Goal: Transaction & Acquisition: Book appointment/travel/reservation

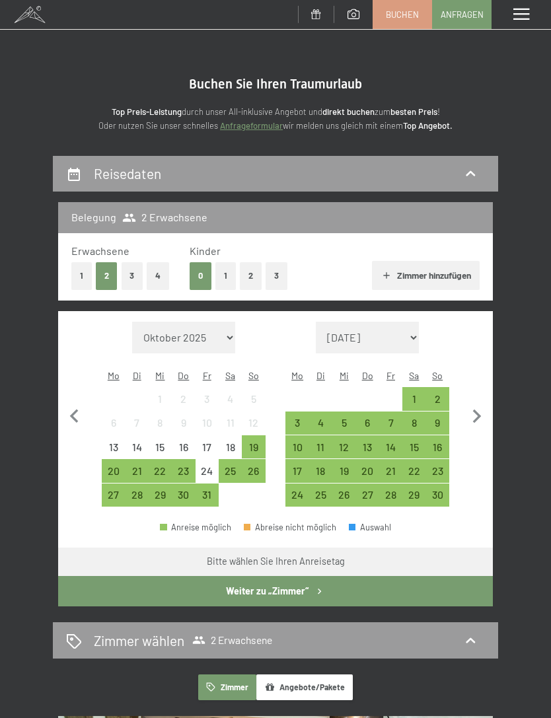
click at [323, 466] on div "18" at bounding box center [320, 476] width 20 height 20
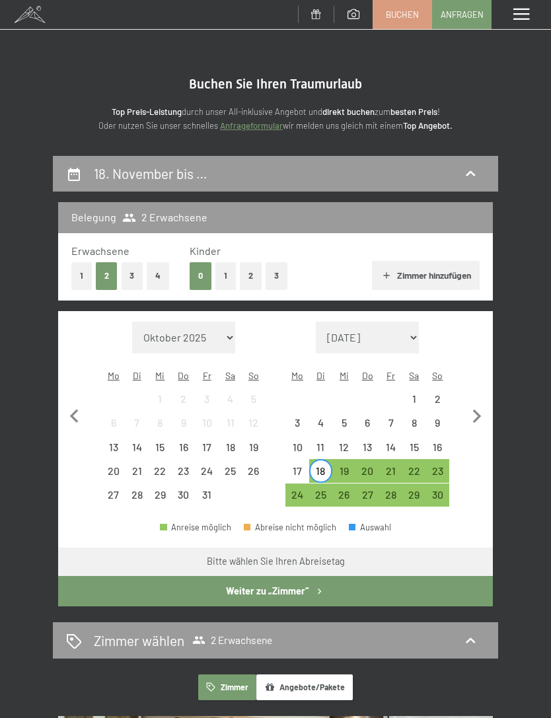
click at [416, 466] on div "22" at bounding box center [413, 476] width 20 height 20
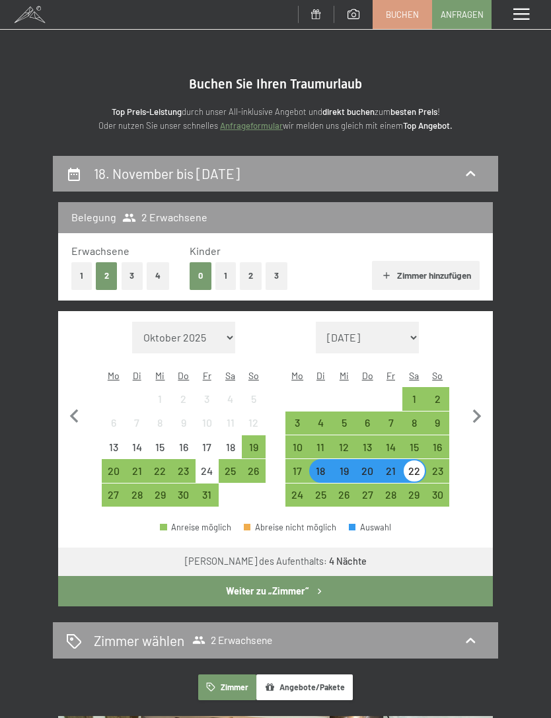
click at [381, 581] on button "Weiter zu „Zimmer“" at bounding box center [275, 591] width 435 height 30
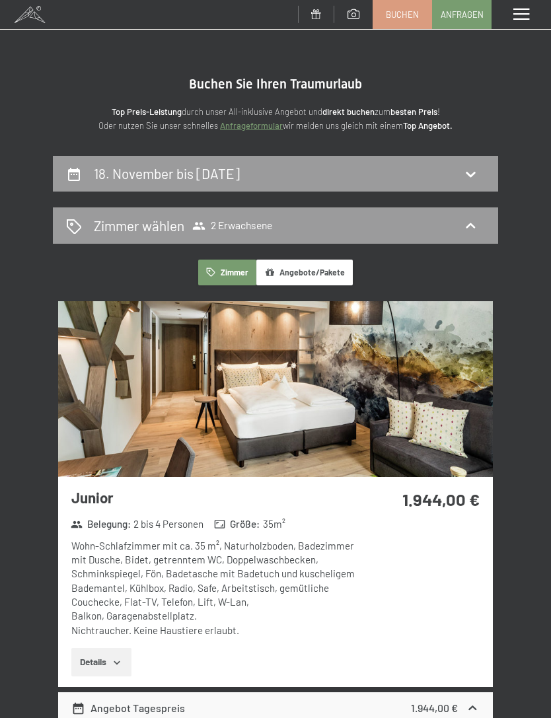
click at [315, 273] on button "Angebote/Pakete" at bounding box center [304, 273] width 96 height 26
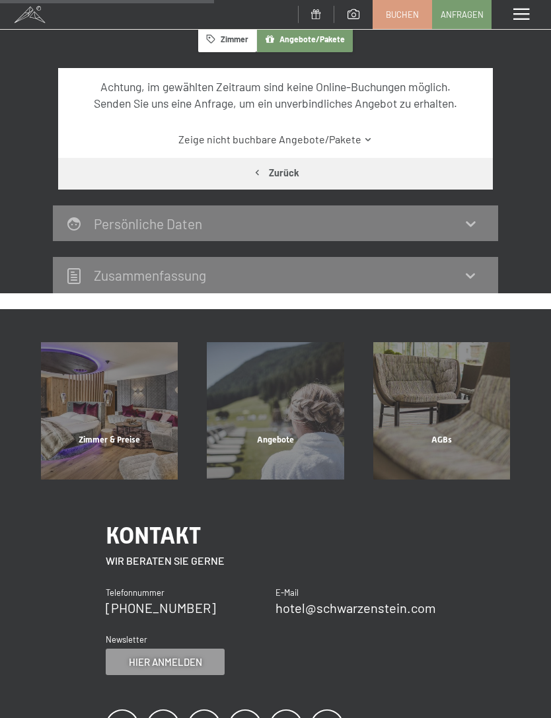
scroll to position [234, 0]
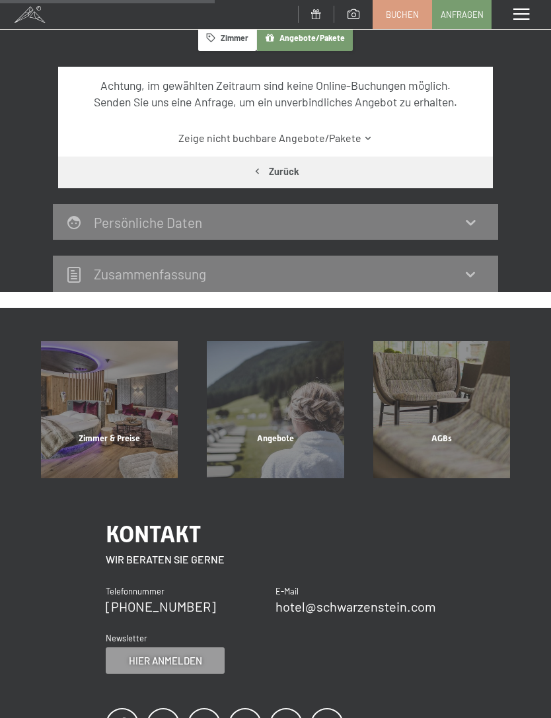
click at [277, 433] on span "Angebote" at bounding box center [275, 438] width 37 height 10
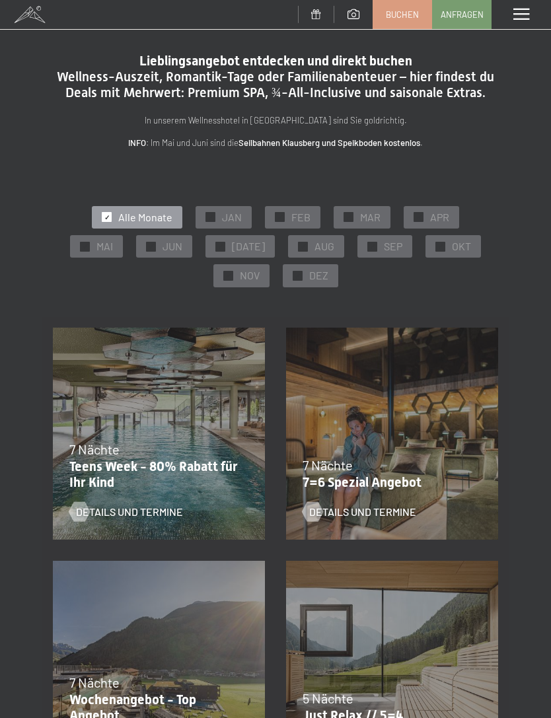
click at [269, 264] on div "✓ NOV" at bounding box center [241, 275] width 56 height 22
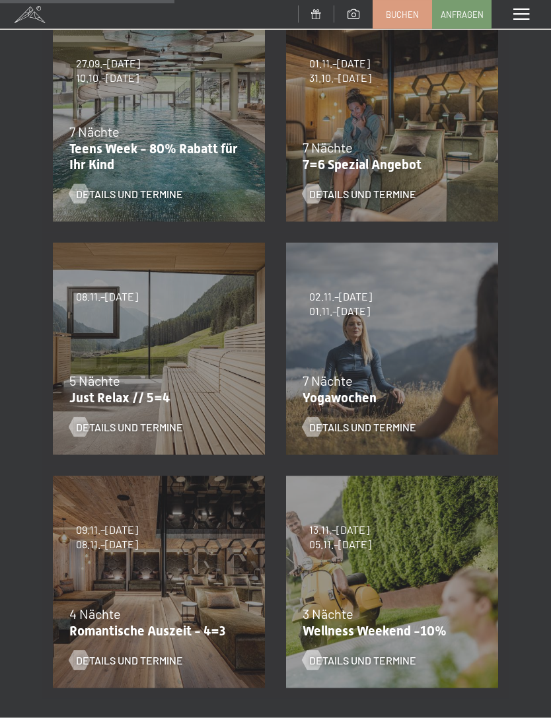
scroll to position [318, 0]
click at [112, 663] on span "Details und Termine" at bounding box center [129, 659] width 107 height 15
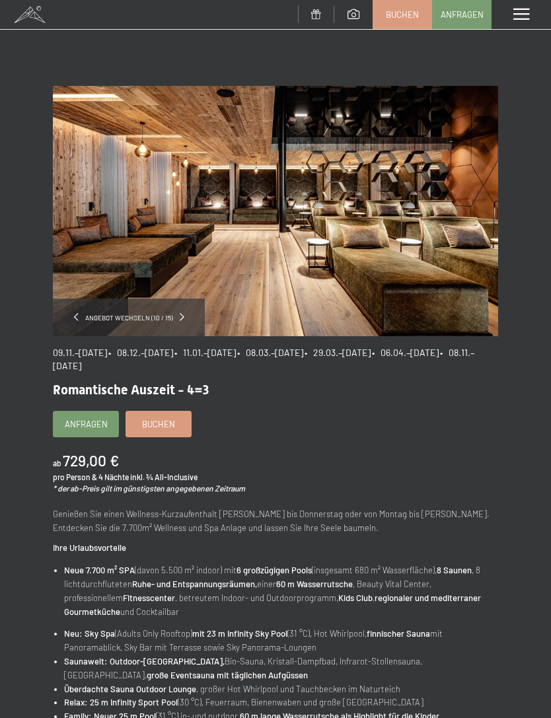
click at [91, 422] on span "Anfragen" at bounding box center [86, 424] width 43 height 12
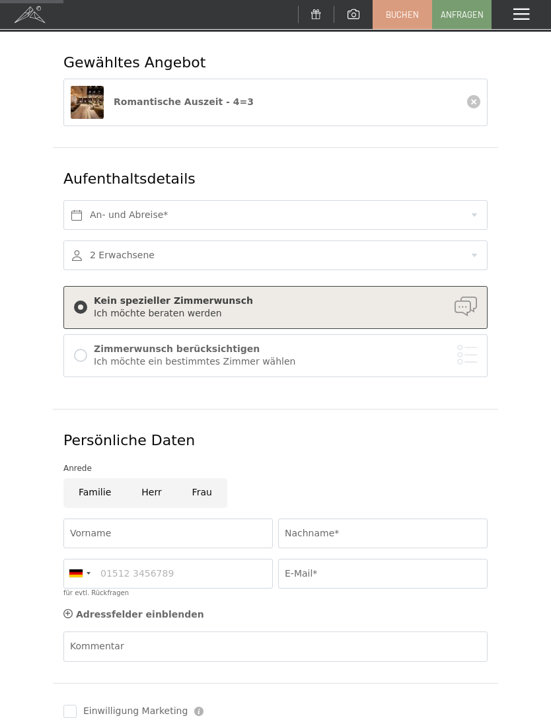
scroll to position [102, 0]
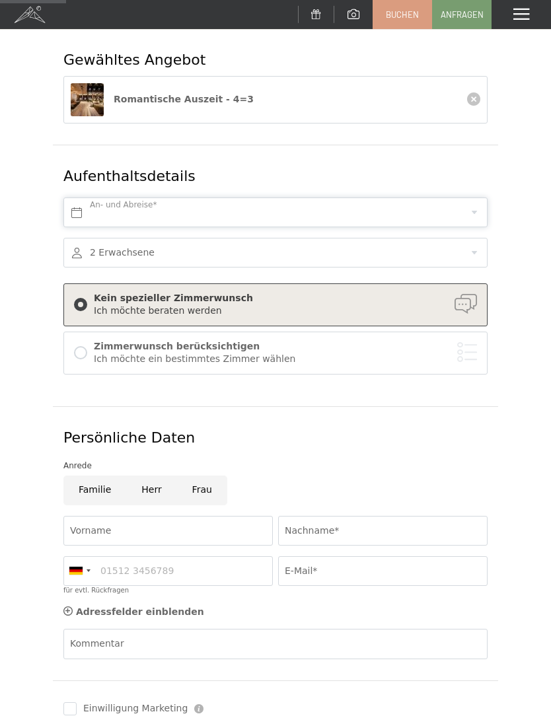
click at [473, 211] on input "text" at bounding box center [275, 212] width 424 height 30
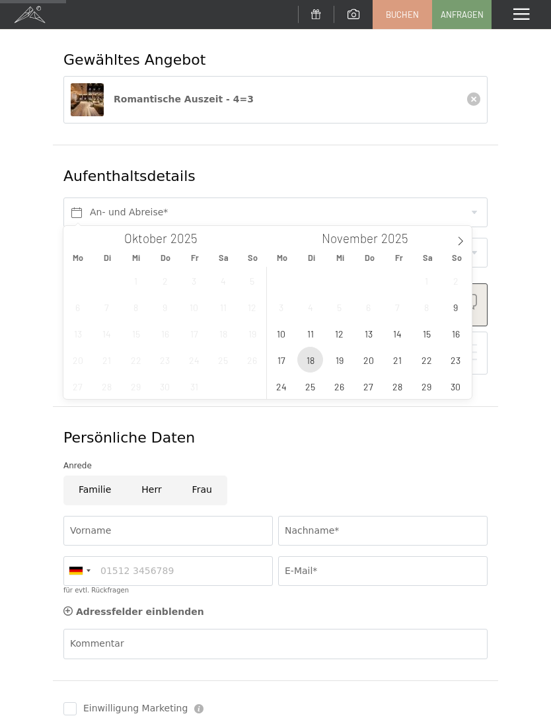
click at [310, 361] on span "18" at bounding box center [310, 360] width 26 height 26
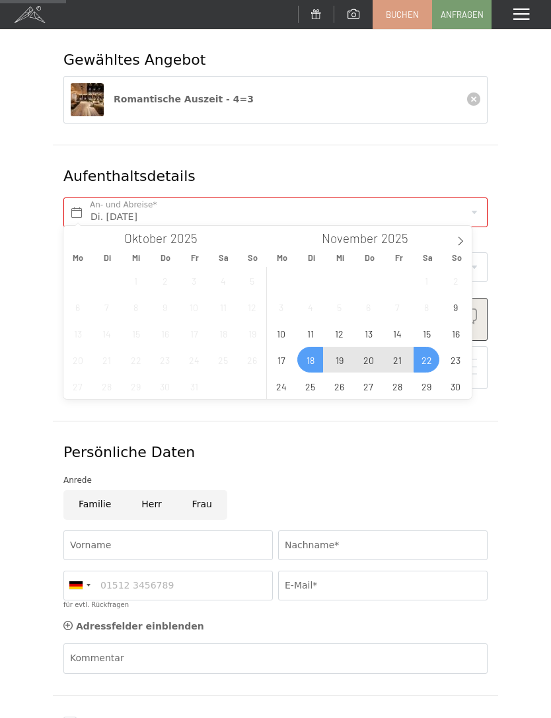
click at [430, 359] on span "22" at bounding box center [426, 360] width 26 height 26
type input "Di. 18.11.2025 - Sa. 22.11.2025"
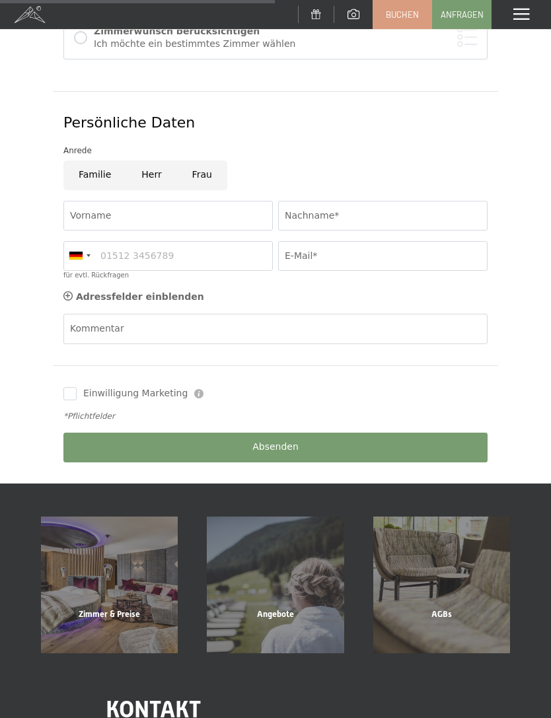
scroll to position [433, 0]
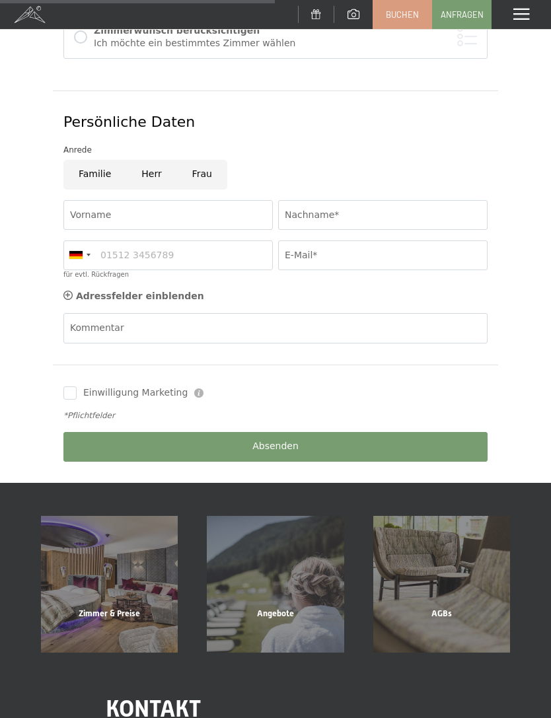
click at [197, 164] on input "Frau" at bounding box center [202, 175] width 50 height 30
radio input "true"
click at [100, 210] on input "Vorname" at bounding box center [167, 215] width 209 height 30
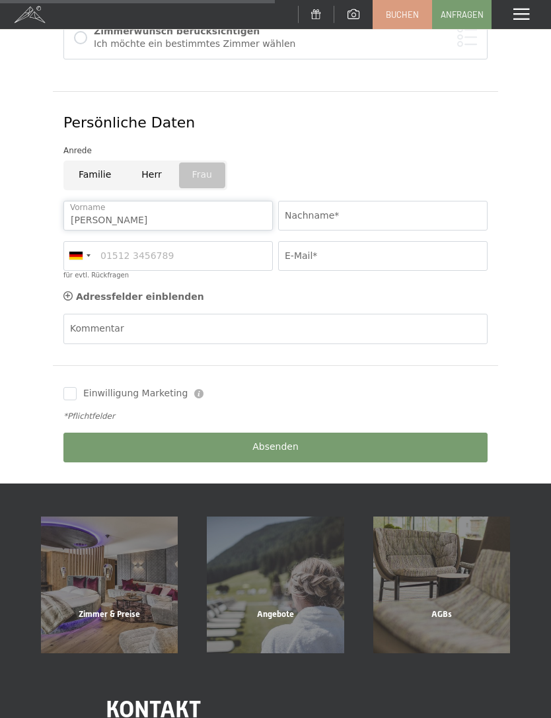
type input "Theresa"
click at [378, 211] on input "Nachname*" at bounding box center [382, 216] width 209 height 30
type input "Guldenschuh"
click at [86, 254] on div at bounding box center [79, 256] width 30 height 28
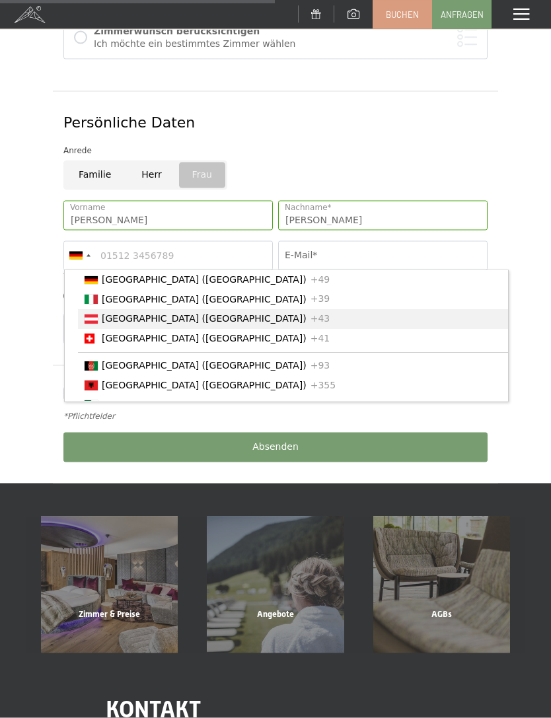
click at [113, 315] on span "[GEOGRAPHIC_DATA] ([GEOGRAPHIC_DATA])" at bounding box center [204, 319] width 205 height 11
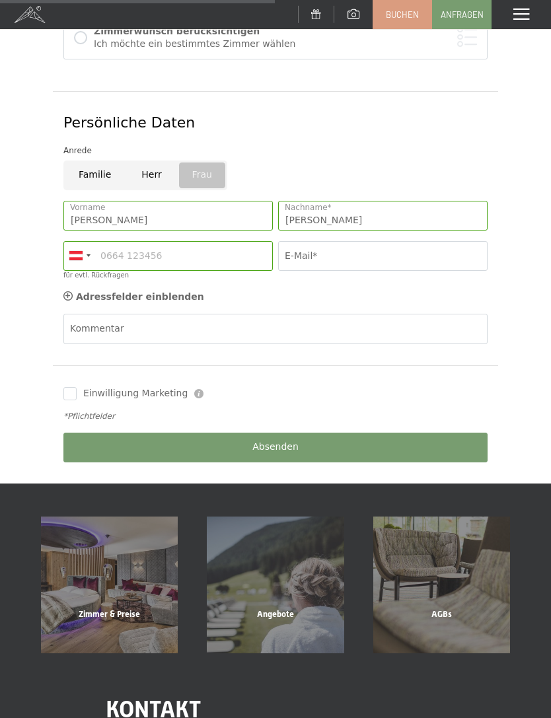
click at [395, 252] on input "E-Mail*" at bounding box center [382, 256] width 209 height 30
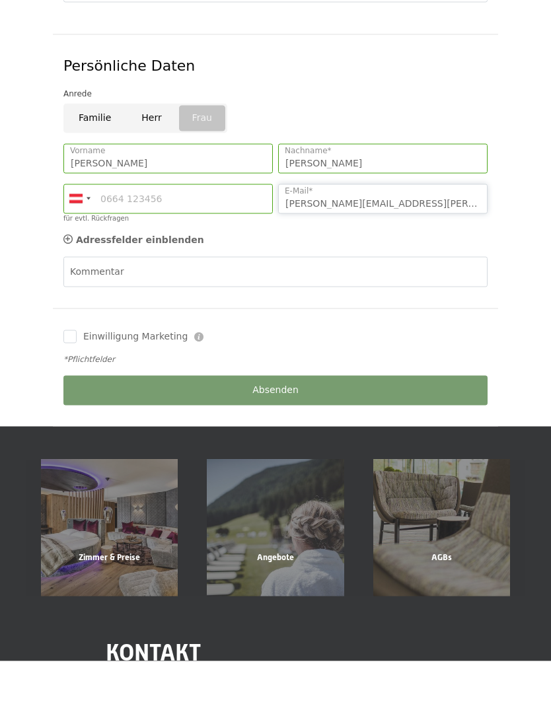
type input "theresa.guldenschuh@hotmail.com"
click at [436, 427] on div "Absenden" at bounding box center [275, 447] width 429 height 40
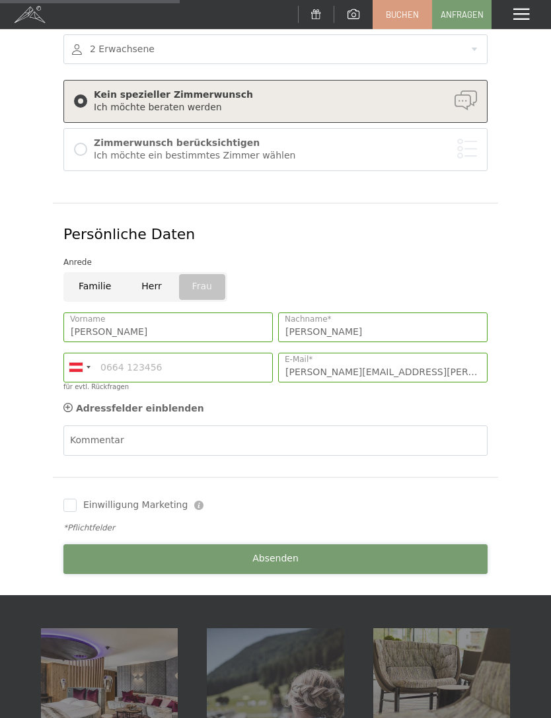
scroll to position [329, 0]
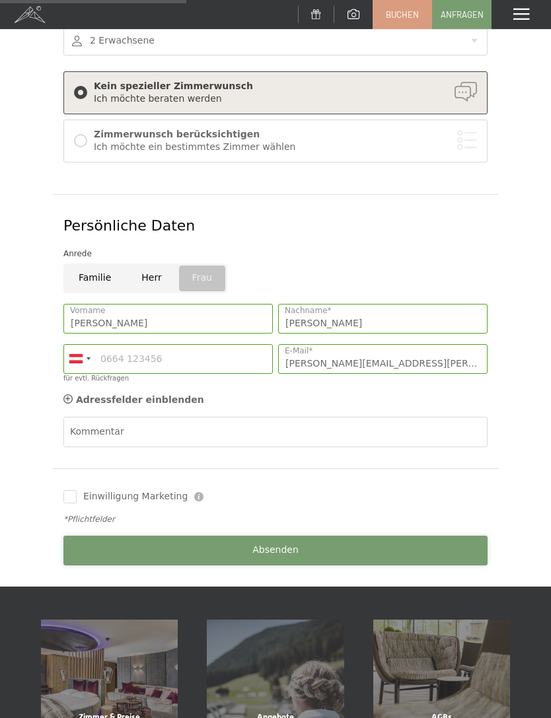
click at [433, 545] on button "Absenden" at bounding box center [275, 551] width 424 height 30
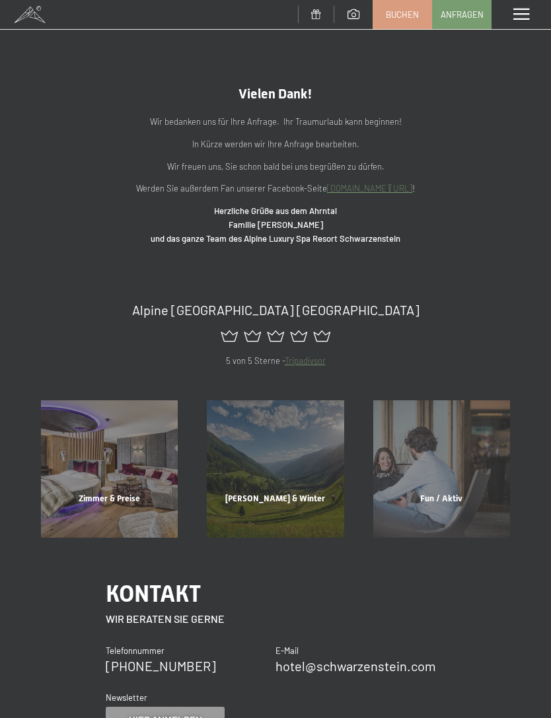
click at [509, 16] on div "Menü" at bounding box center [520, 14] width 59 height 29
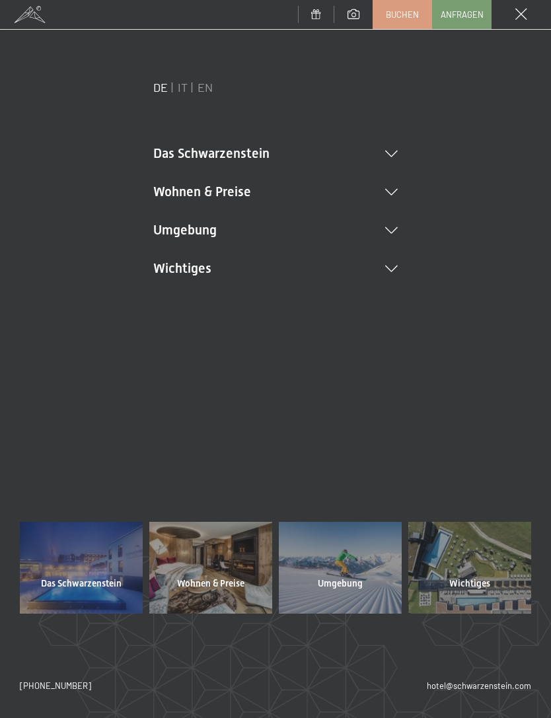
click at [392, 151] on icon at bounding box center [391, 154] width 13 height 7
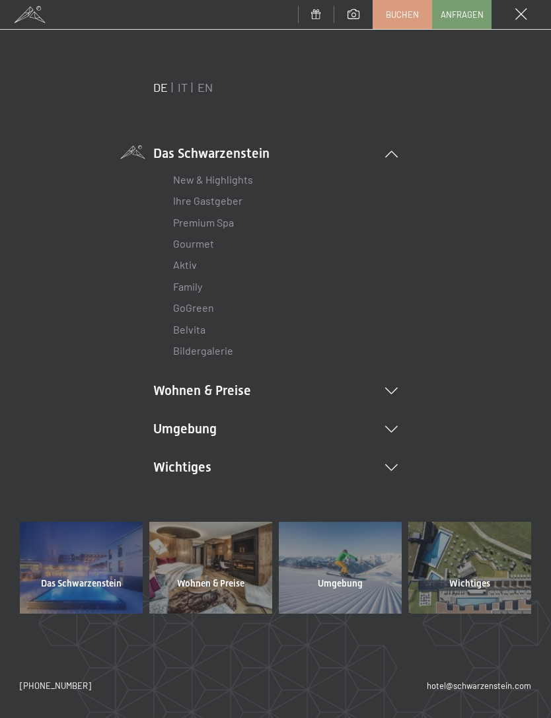
click at [228, 226] on link "Premium Spa" at bounding box center [203, 222] width 61 height 13
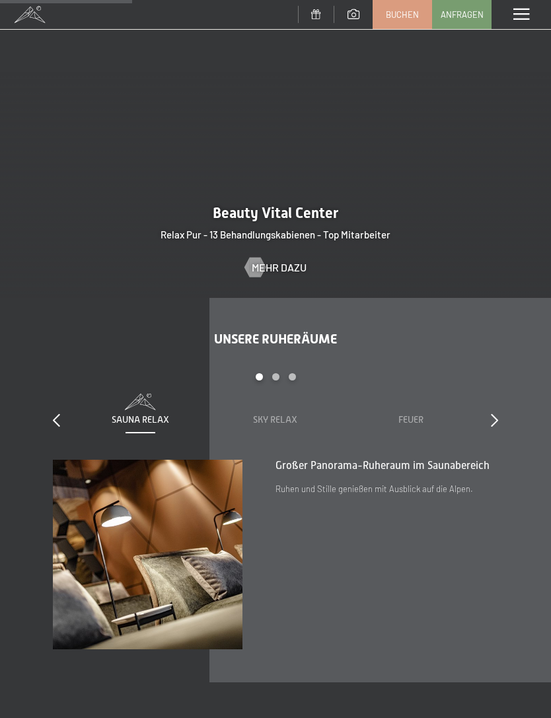
scroll to position [1507, 0]
